Goal: Information Seeking & Learning: Learn about a topic

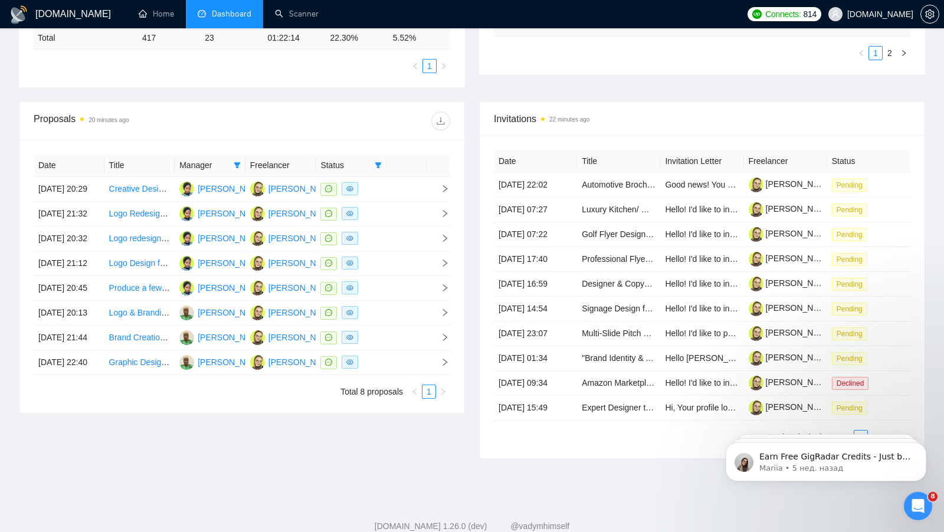
scroll to position [382, 0]
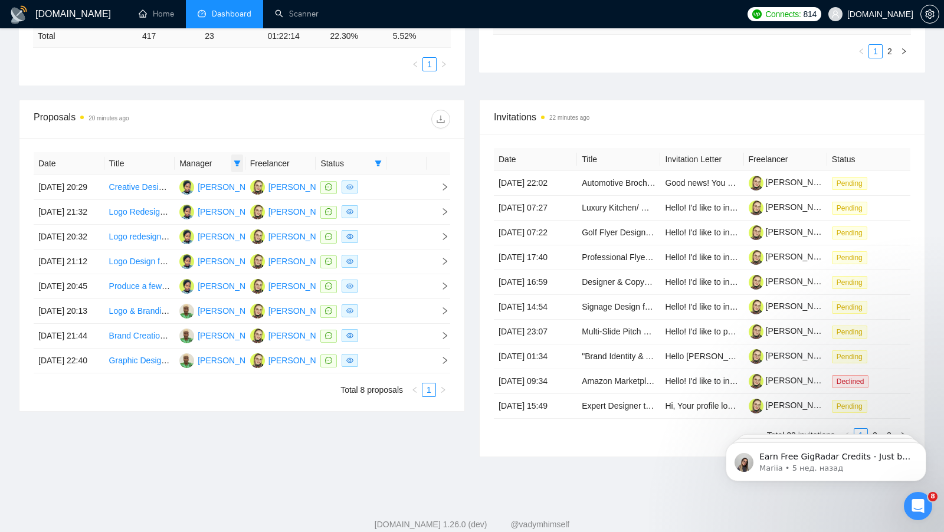
click at [235, 160] on icon "filter" at bounding box center [237, 163] width 6 height 6
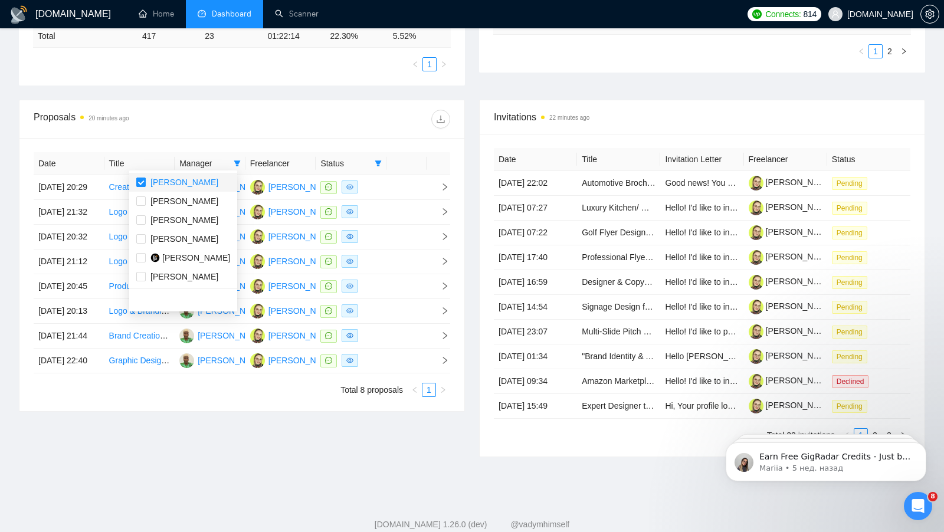
click at [145, 182] on input "checkbox" at bounding box center [140, 182] width 9 height 9
checkbox input "false"
click at [296, 121] on div at bounding box center [346, 119] width 208 height 19
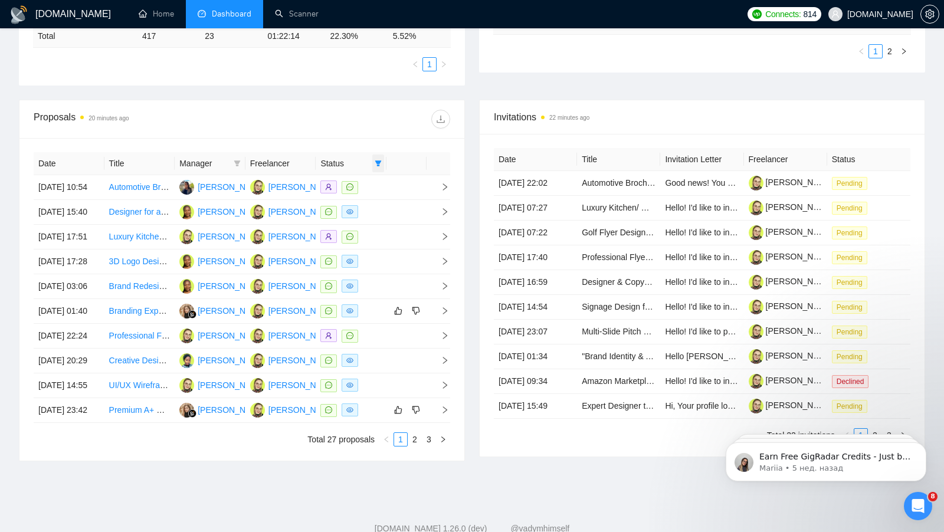
click at [379, 160] on icon "filter" at bounding box center [378, 163] width 7 height 7
click at [320, 185] on input "checkbox" at bounding box center [324, 182] width 9 height 9
checkbox input "false"
click at [0, 189] on div "[DOMAIN_NAME] Home Dashboard Scanner Connects: 814 [DOMAIN_NAME] Team Dashboard…" at bounding box center [472, 92] width 944 height 948
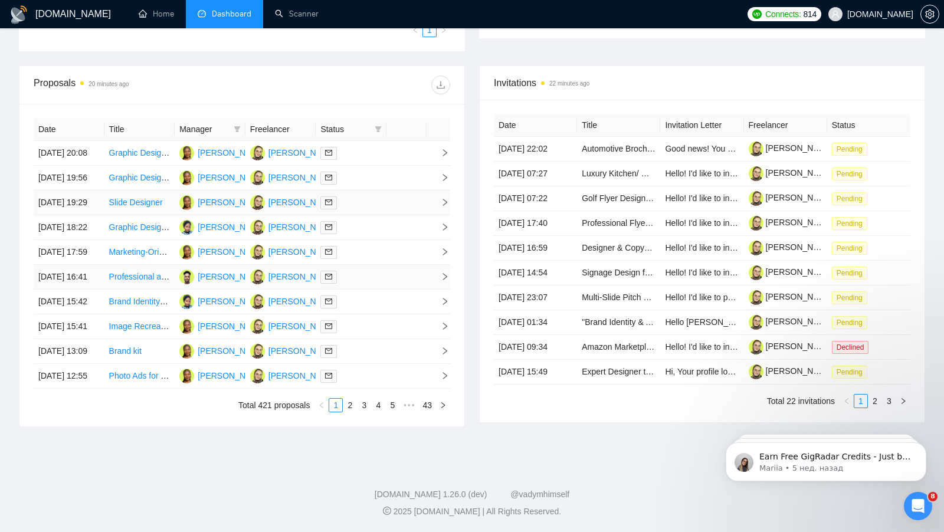
scroll to position [480, 0]
click at [129, 272] on link "Professional and Unique Logo Design for Your Project" at bounding box center [208, 276] width 198 height 9
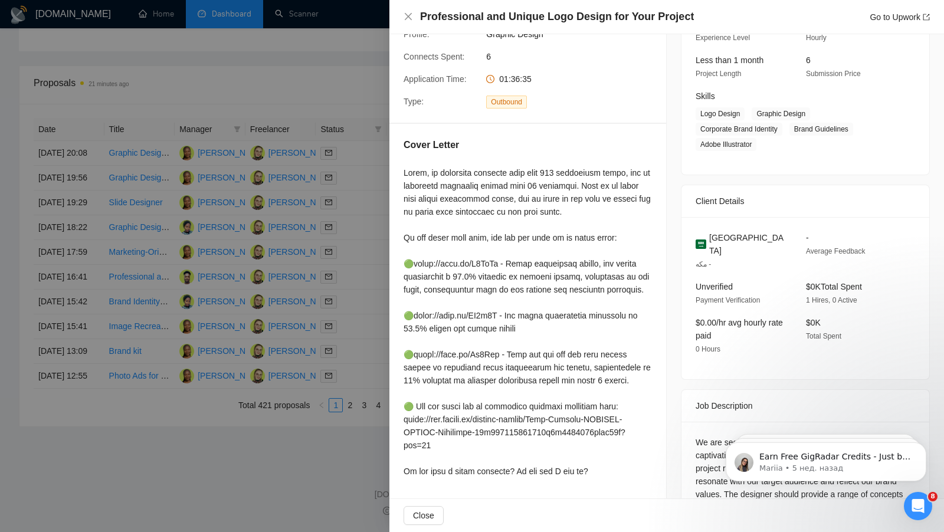
scroll to position [145, 0]
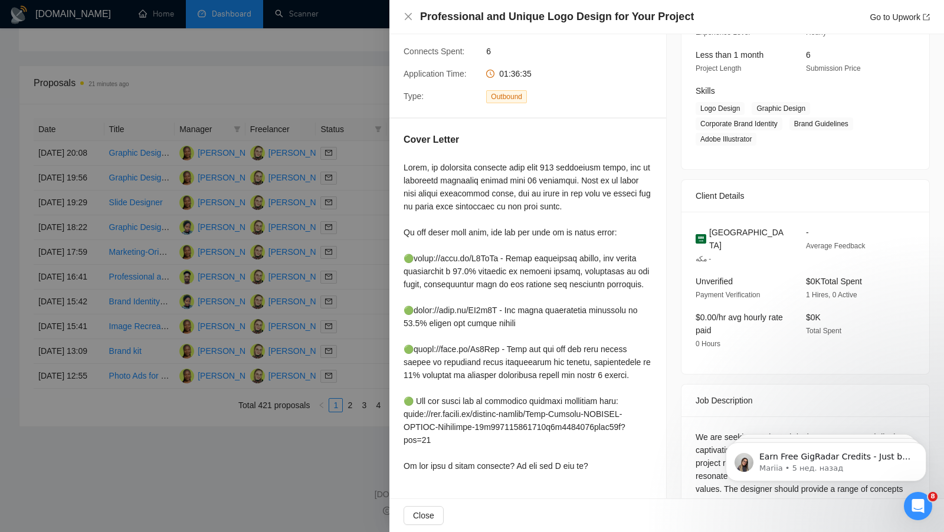
click at [575, 256] on div at bounding box center [527, 368] width 248 height 415
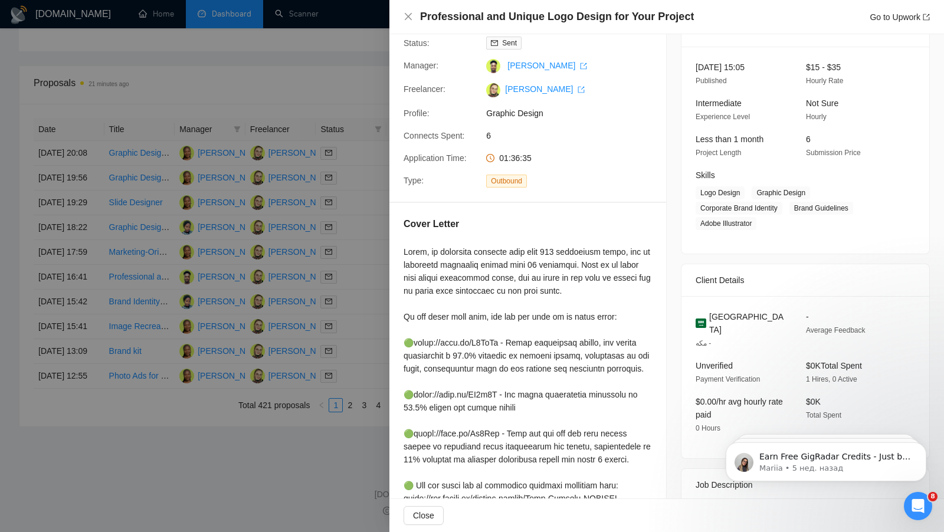
scroll to position [0, 0]
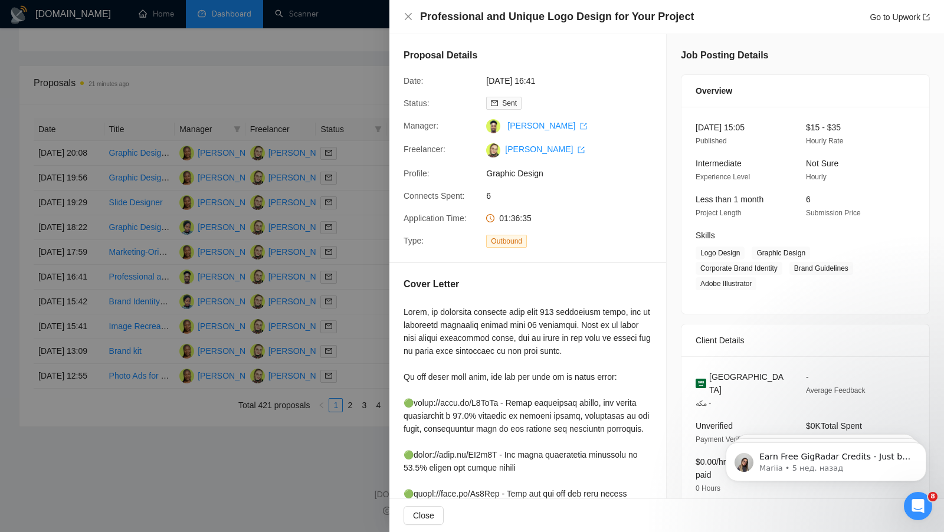
click at [405, 11] on div "Professional and Unique Logo Design for Your Project Go to Upwork" at bounding box center [666, 16] width 526 height 15
click at [408, 18] on icon "close" at bounding box center [408, 16] width 7 height 7
